Goal: Task Accomplishment & Management: Use online tool/utility

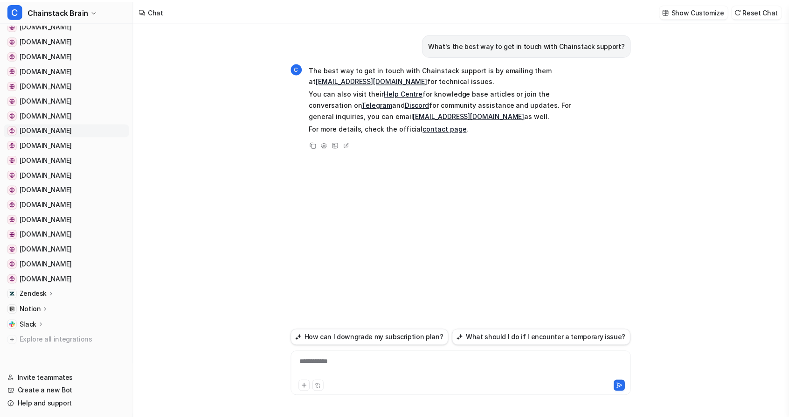
scroll to position [137, 0]
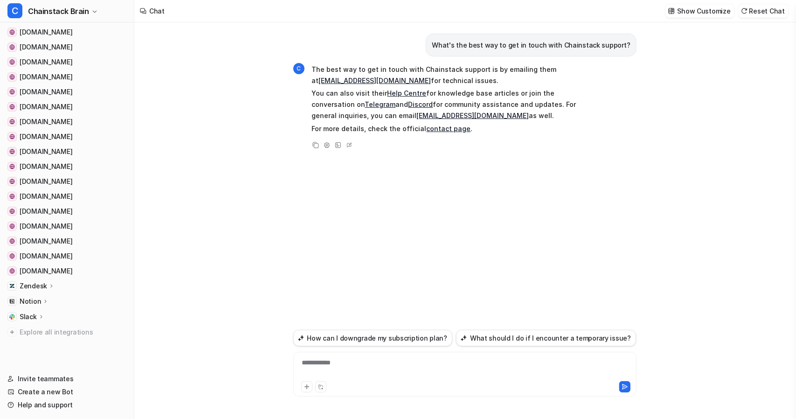
click at [44, 283] on p "Zendesk" at bounding box center [34, 285] width 28 height 9
click at [42, 326] on p "AI Agent" at bounding box center [41, 326] width 28 height 9
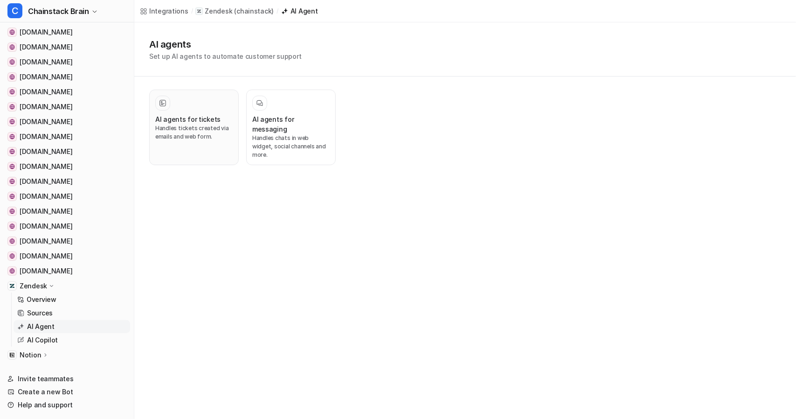
click at [194, 117] on h3 "AI agents for tickets" at bounding box center [187, 119] width 65 height 10
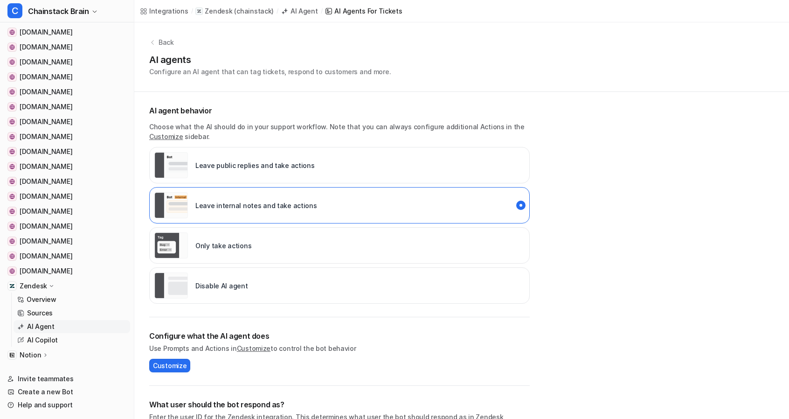
scroll to position [138, 0]
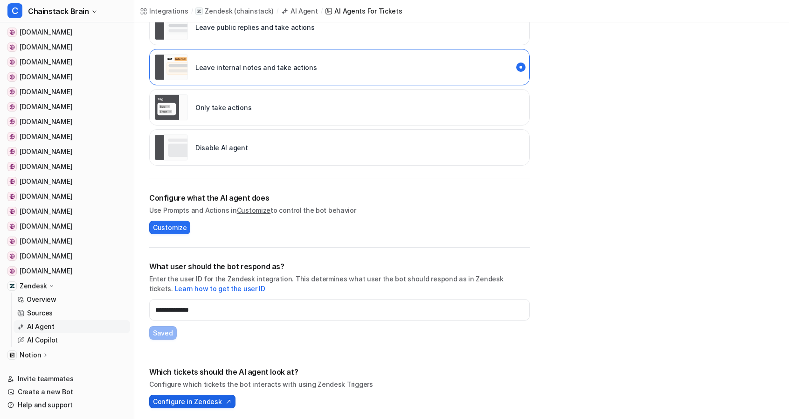
click at [173, 399] on span "Configure in Zendesk" at bounding box center [187, 402] width 69 height 10
click at [187, 397] on span "Configure in Zendesk" at bounding box center [187, 402] width 69 height 10
click at [178, 397] on span "Configure in Zendesk" at bounding box center [187, 402] width 69 height 10
